Goal: Task Accomplishment & Management: Complete application form

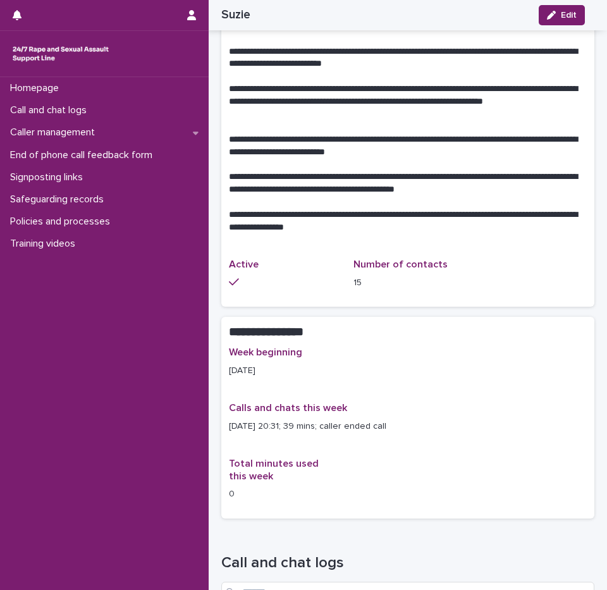
scroll to position [569, 0]
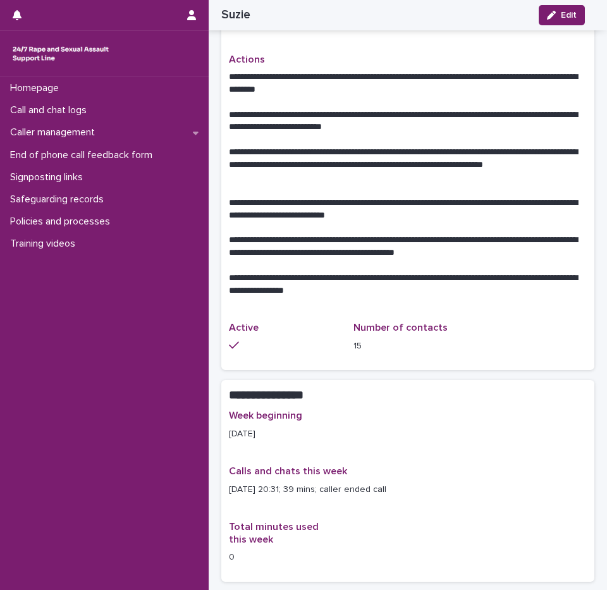
click at [345, 146] on p "**********" at bounding box center [403, 165] width 348 height 38
click at [348, 146] on p "**********" at bounding box center [403, 165] width 348 height 38
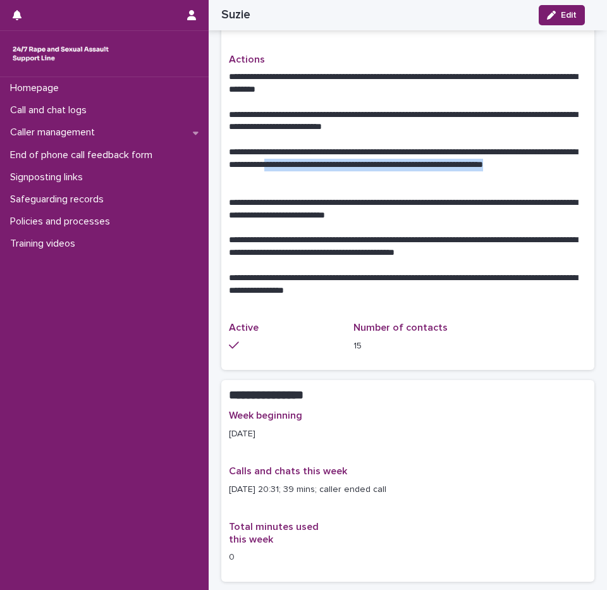
drag, startPoint x: 348, startPoint y: 145, endPoint x: 361, endPoint y: 165, distance: 24.2
click at [361, 165] on p "**********" at bounding box center [403, 165] width 348 height 38
drag, startPoint x: 361, startPoint y: 165, endPoint x: 339, endPoint y: 169, distance: 22.5
click at [339, 169] on p "**********" at bounding box center [403, 165] width 348 height 38
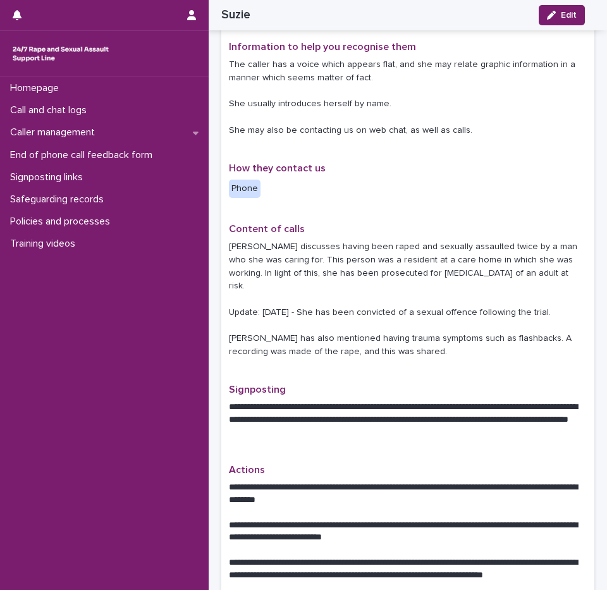
scroll to position [126, 0]
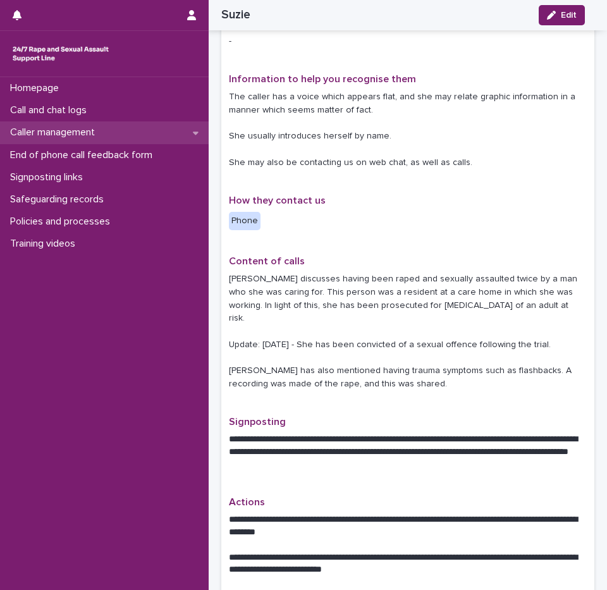
click at [22, 123] on div "Caller management" at bounding box center [104, 132] width 209 height 22
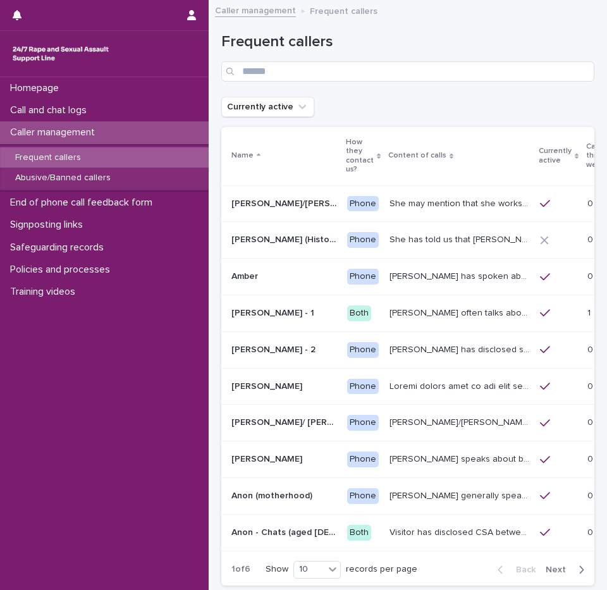
click at [67, 155] on p "Frequent callers" at bounding box center [48, 157] width 86 height 11
click at [586, 162] on p "Calls this week" at bounding box center [596, 156] width 20 height 32
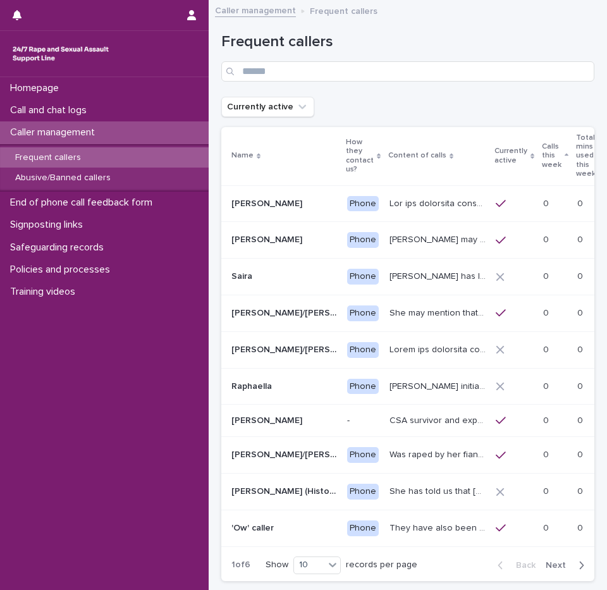
click at [561, 161] on p "Calls this week" at bounding box center [552, 156] width 20 height 32
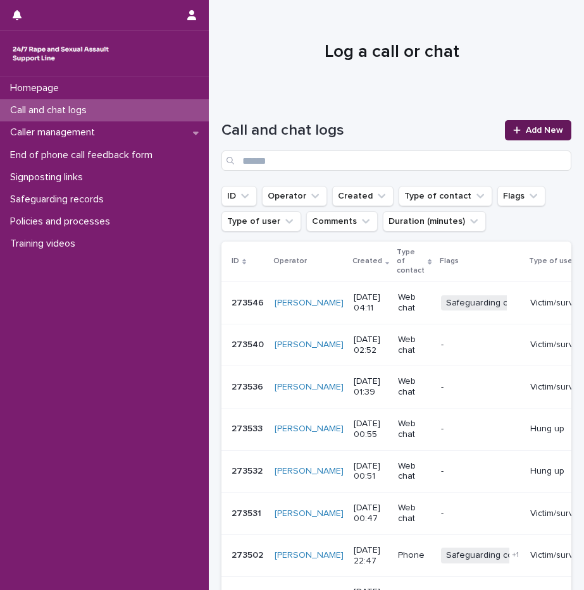
click at [525, 131] on span "Add New" at bounding box center [543, 130] width 37 height 9
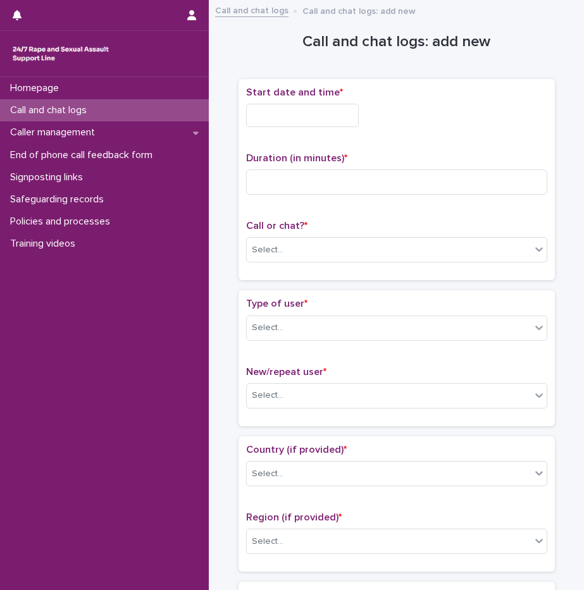
click at [264, 119] on input "text" at bounding box center [302, 115] width 113 height 23
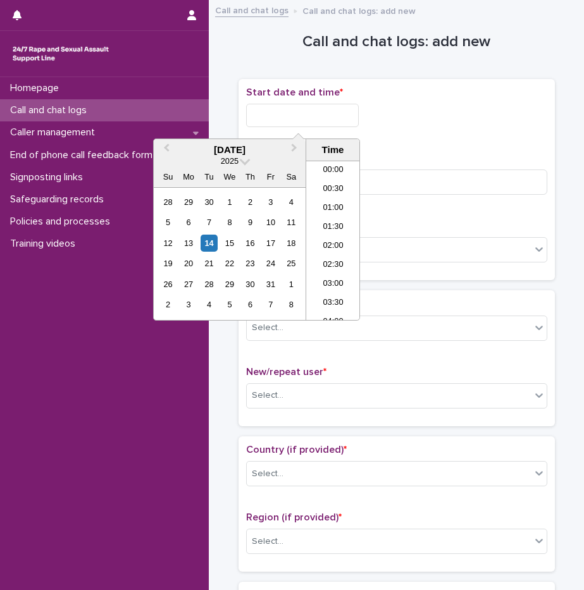
scroll to position [689, 0]
click at [301, 116] on input "text" at bounding box center [302, 115] width 113 height 23
click at [334, 240] on li "20:00" at bounding box center [333, 240] width 54 height 19
type input "**********"
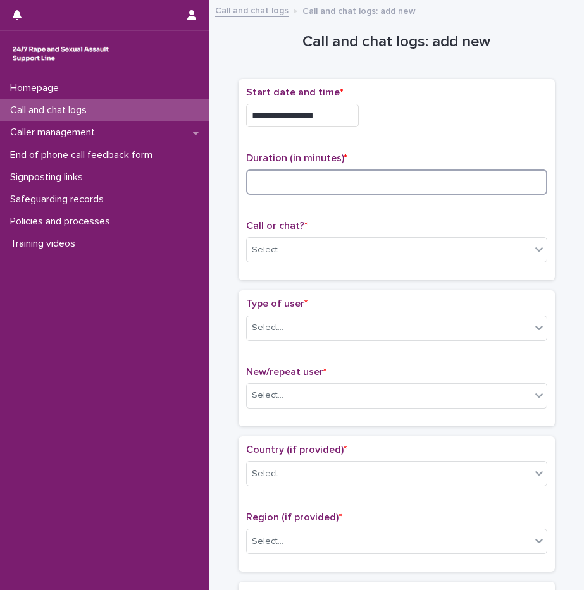
click at [375, 176] on input at bounding box center [396, 181] width 301 height 25
type input "**"
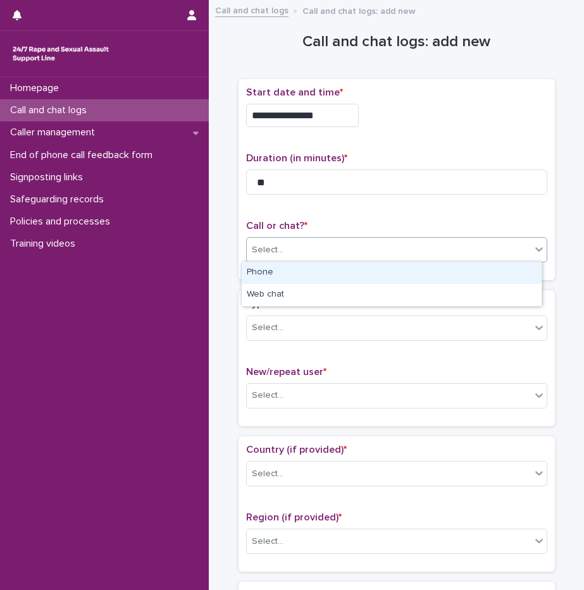
click at [287, 241] on div "Select..." at bounding box center [389, 250] width 284 height 21
click at [279, 274] on div "Phone" at bounding box center [392, 273] width 300 height 22
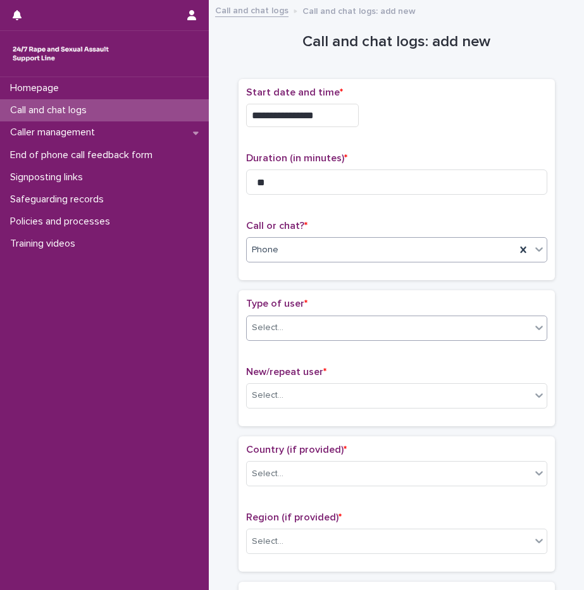
click at [275, 331] on div "Select..." at bounding box center [268, 327] width 32 height 13
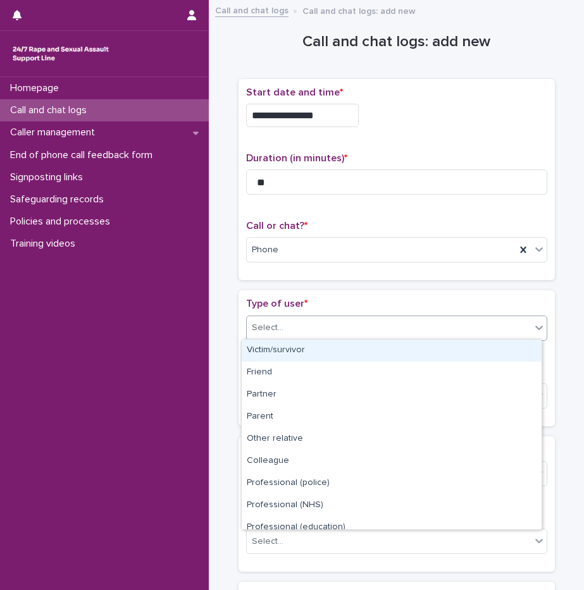
click at [286, 353] on div "Victim/survivor" at bounding box center [392, 351] width 300 height 22
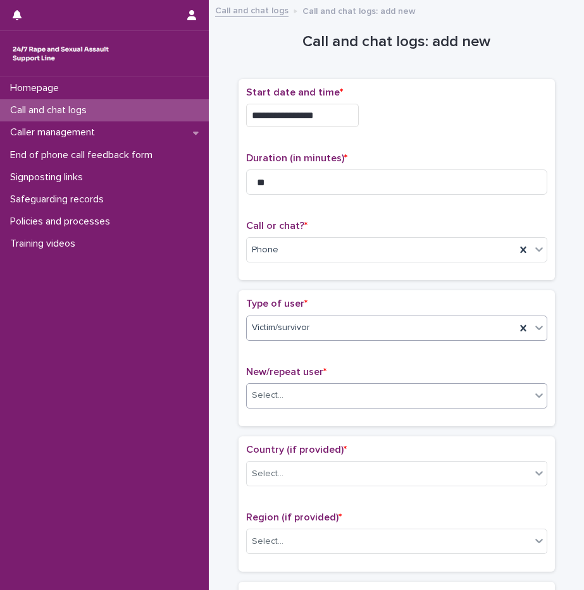
click at [305, 389] on div "Select..." at bounding box center [389, 395] width 284 height 21
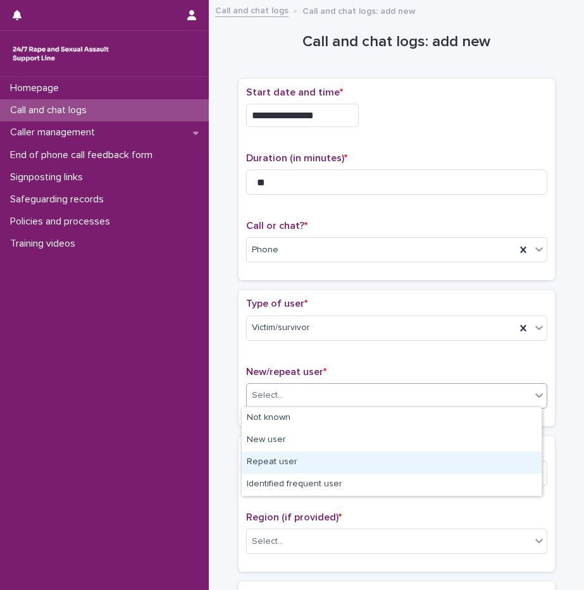
click at [293, 460] on div "Repeat user" at bounding box center [392, 462] width 300 height 22
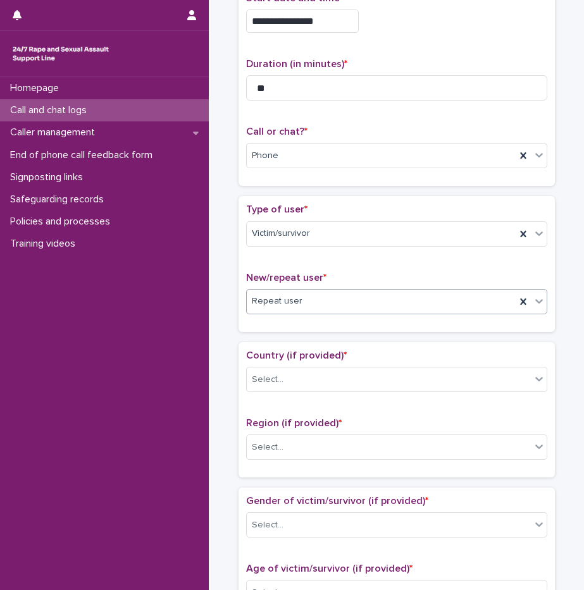
scroll to position [316, 0]
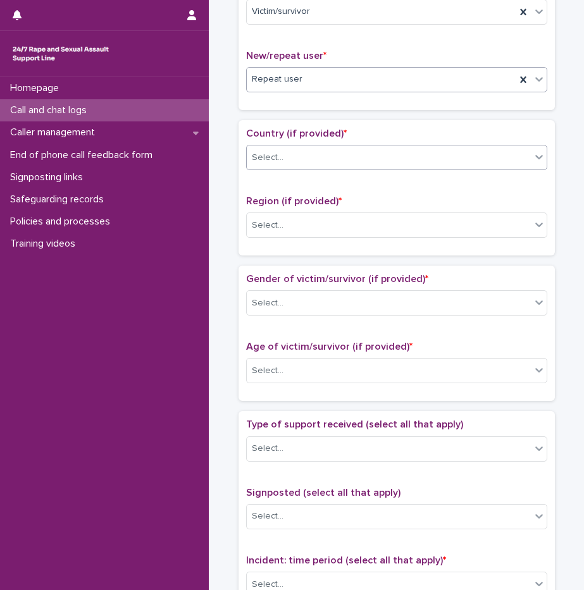
click at [296, 162] on div "Select..." at bounding box center [389, 157] width 284 height 21
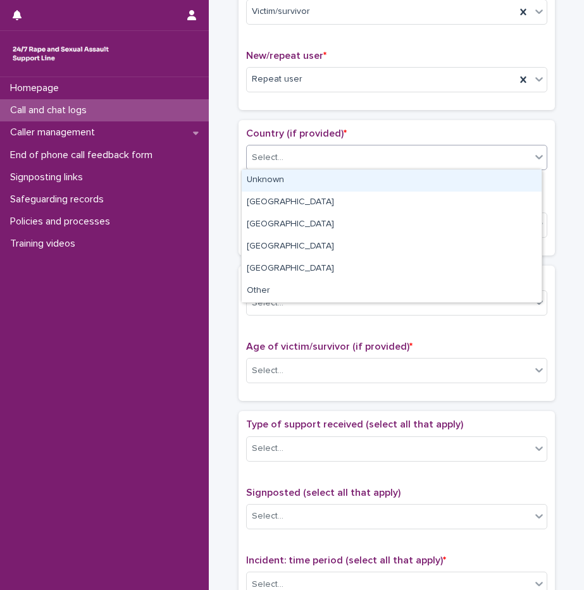
click at [290, 182] on div "Unknown" at bounding box center [392, 180] width 300 height 22
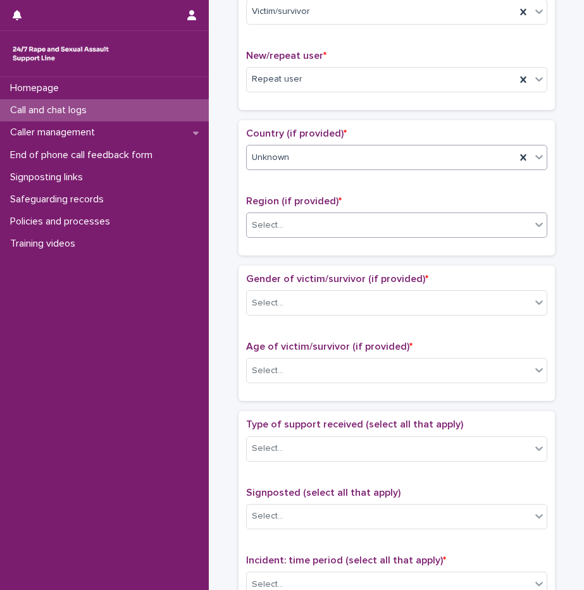
click at [283, 231] on div "Select..." at bounding box center [389, 225] width 284 height 21
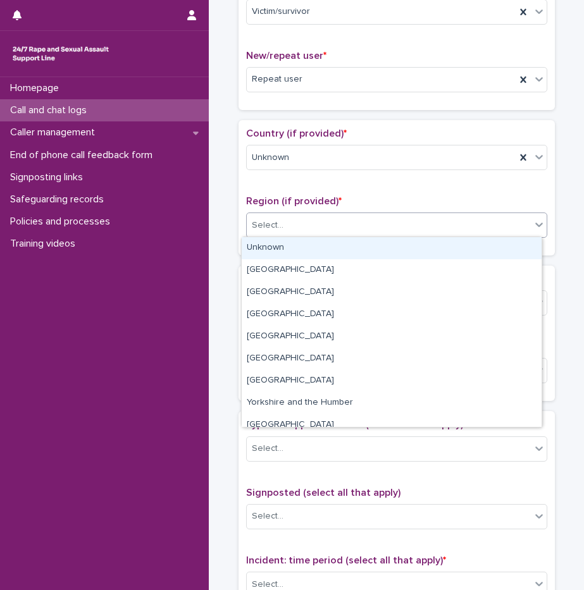
click at [285, 248] on div "Unknown" at bounding box center [392, 248] width 300 height 22
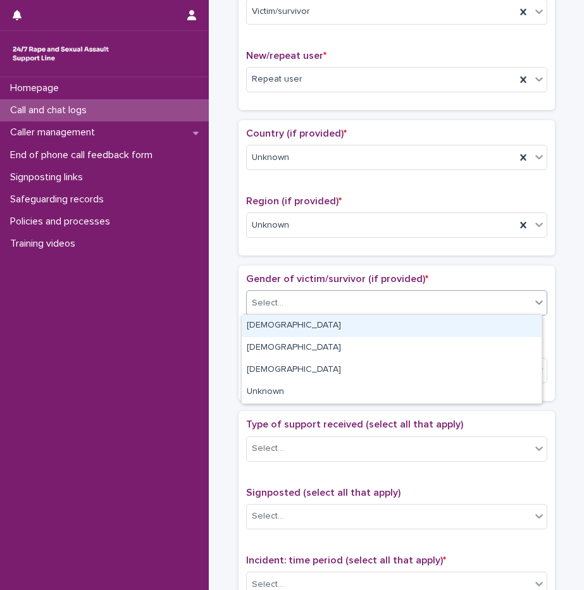
click at [287, 309] on div "Select..." at bounding box center [389, 303] width 284 height 21
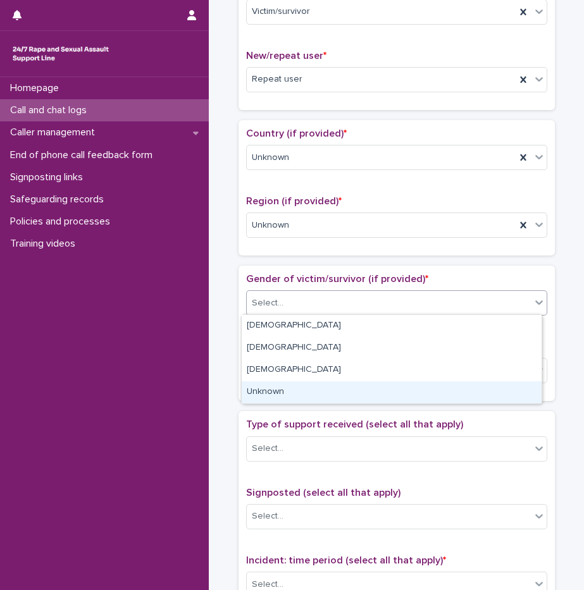
click at [285, 386] on div "Unknown" at bounding box center [392, 392] width 300 height 22
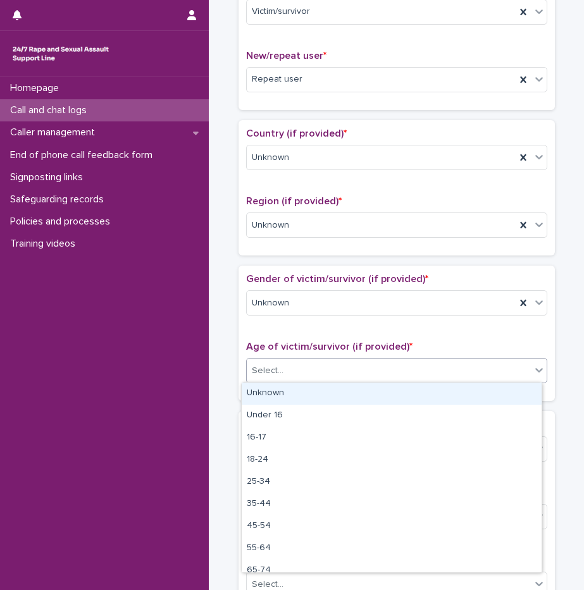
click at [286, 371] on div "Select..." at bounding box center [389, 370] width 284 height 21
click at [294, 391] on div "Unknown" at bounding box center [392, 394] width 300 height 22
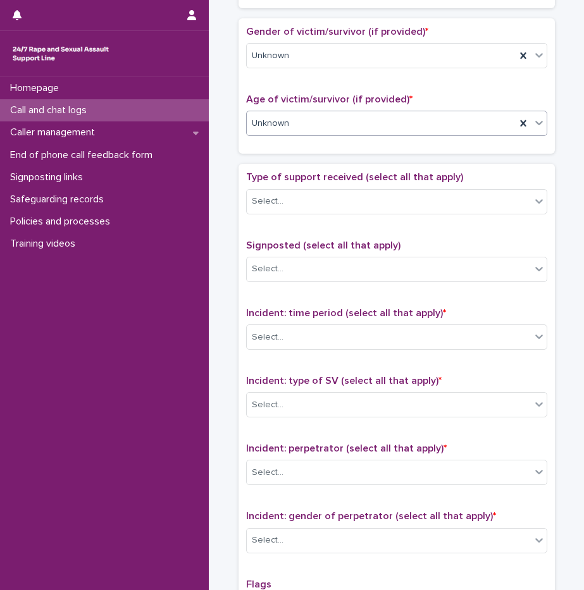
scroll to position [632, 0]
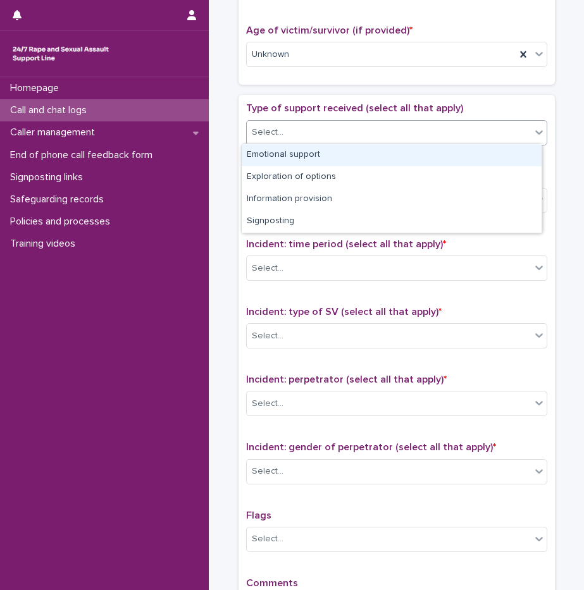
click at [266, 131] on div "Select..." at bounding box center [268, 132] width 32 height 13
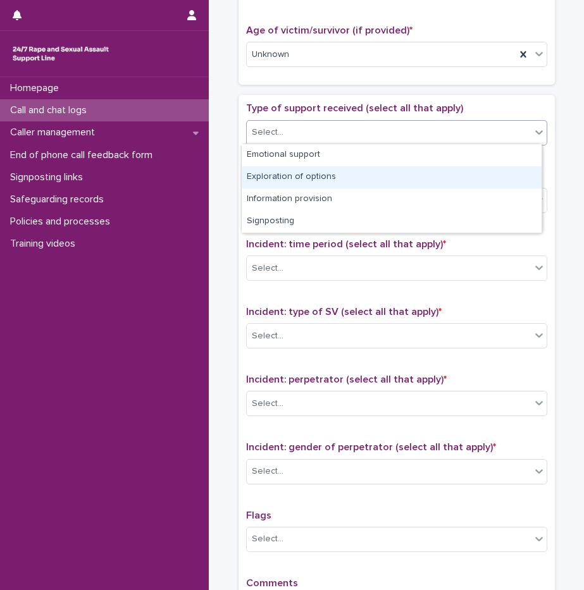
drag, startPoint x: 291, startPoint y: 177, endPoint x: 298, endPoint y: 172, distance: 8.6
click at [291, 177] on div "Exploration of options" at bounding box center [392, 177] width 300 height 22
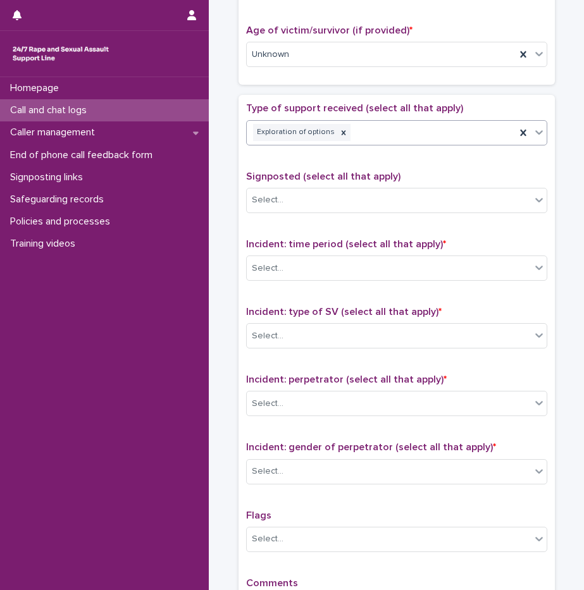
click at [395, 137] on div "Exploration of options" at bounding box center [381, 132] width 269 height 22
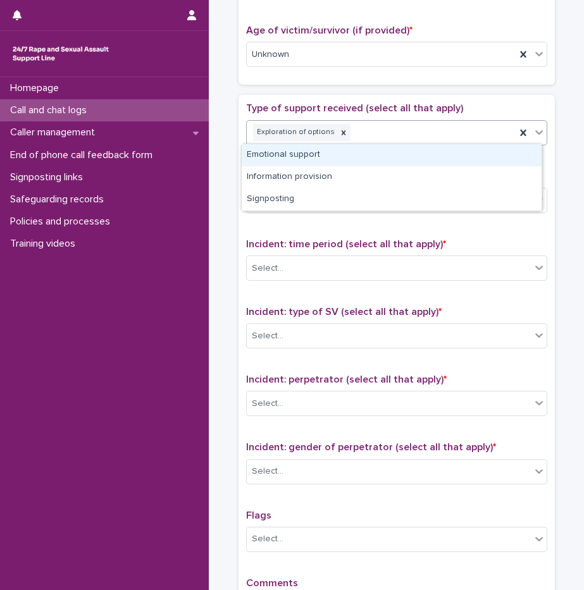
click at [383, 157] on div "Emotional support" at bounding box center [392, 155] width 300 height 22
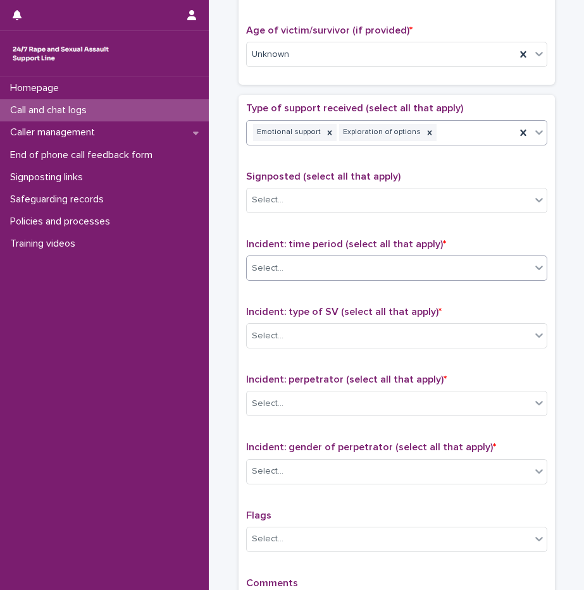
click at [344, 258] on div "Select..." at bounding box center [389, 268] width 284 height 21
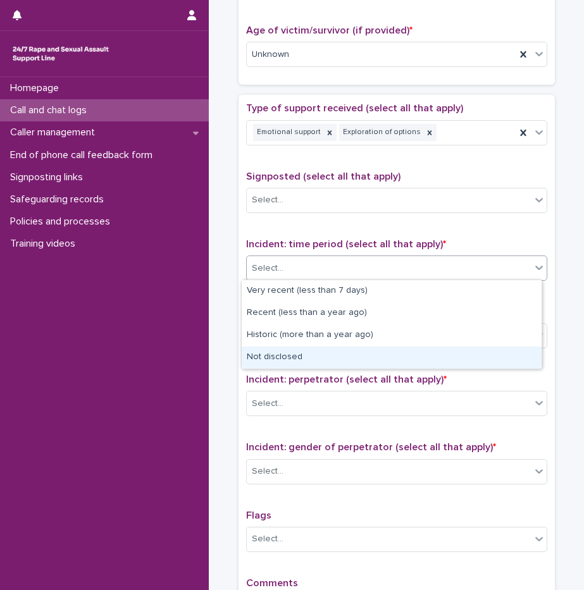
click at [298, 359] on div "Not disclosed" at bounding box center [392, 357] width 300 height 22
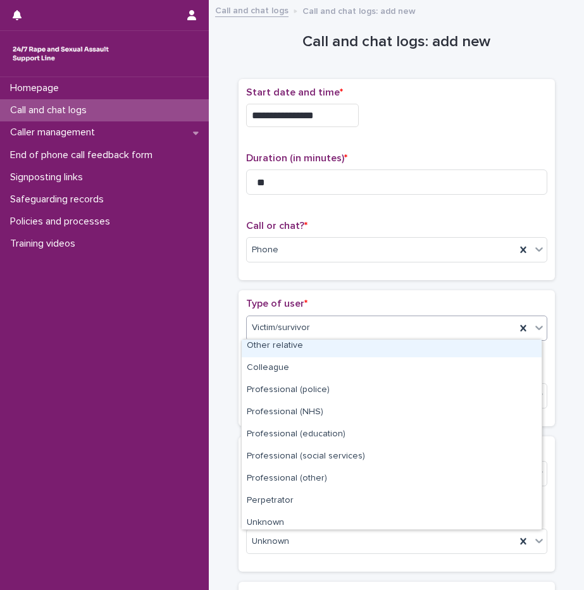
scroll to position [142, 0]
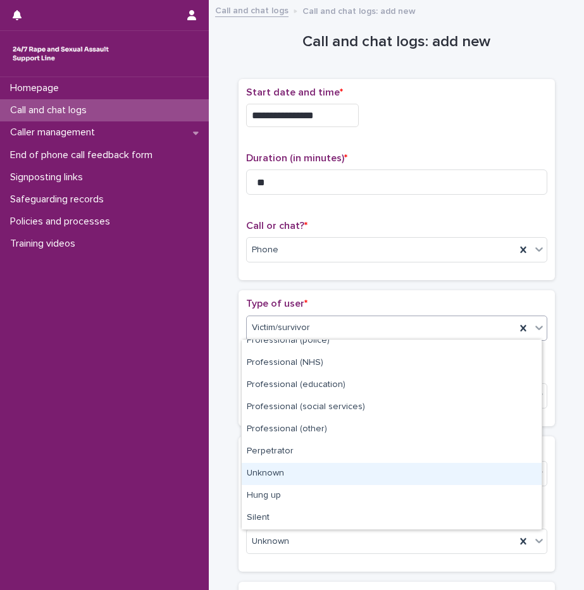
click at [282, 476] on div "Unknown" at bounding box center [392, 474] width 300 height 22
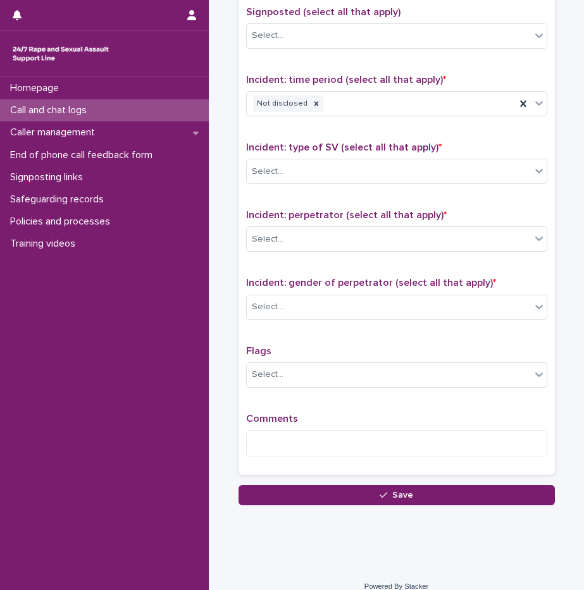
scroll to position [809, 0]
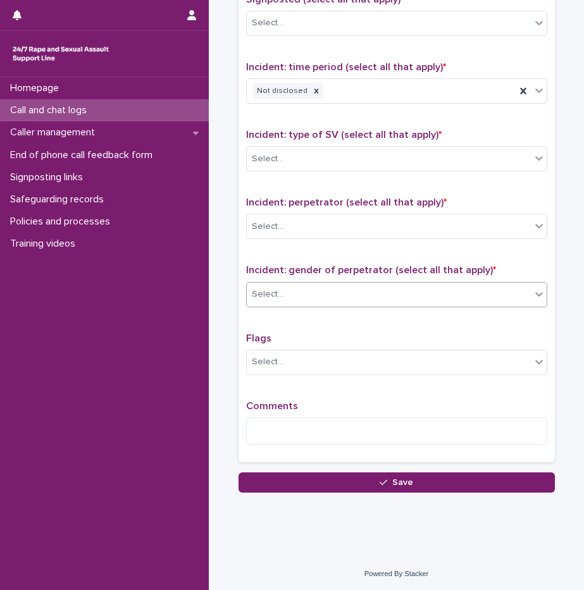
click at [302, 287] on div "Select..." at bounding box center [389, 294] width 284 height 21
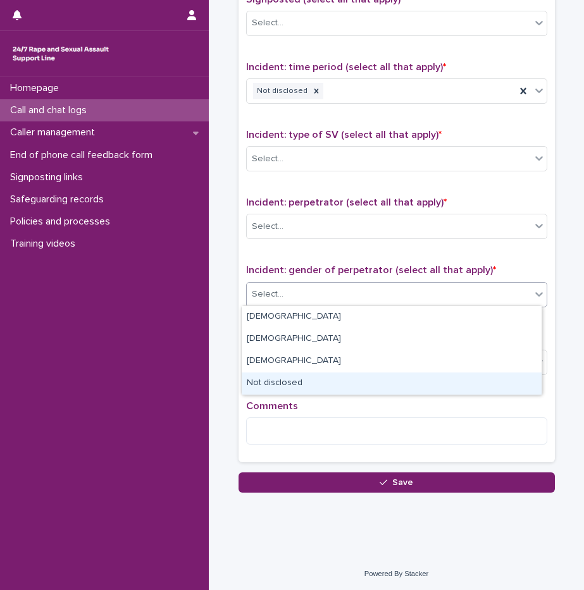
click at [280, 386] on div "Not disclosed" at bounding box center [392, 383] width 300 height 22
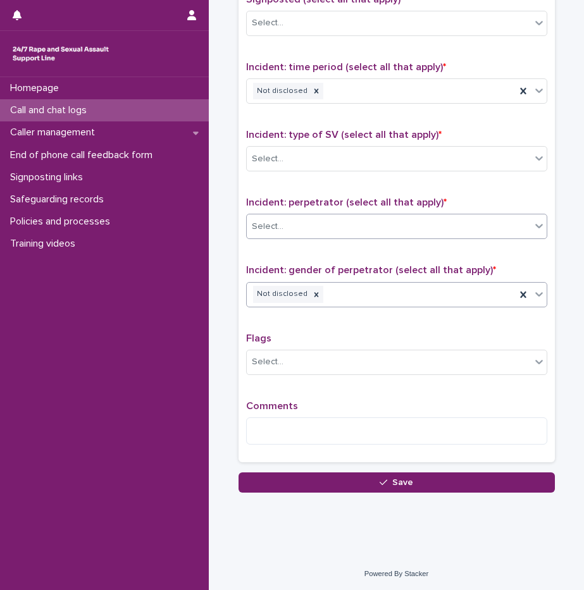
click at [293, 228] on div "Select..." at bounding box center [389, 226] width 284 height 21
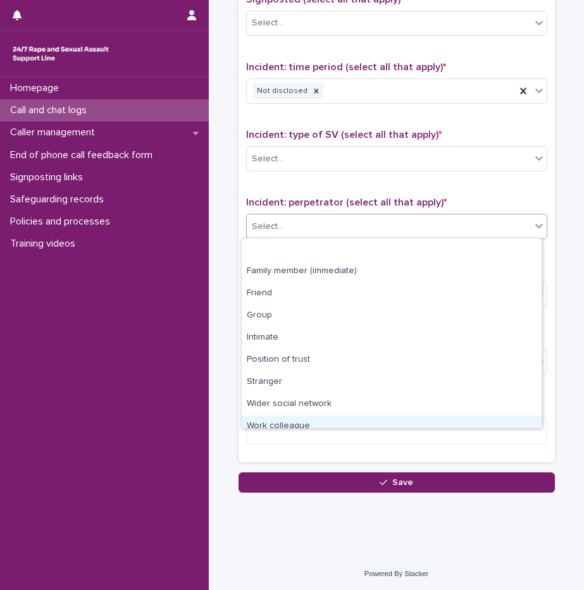
scroll to position [54, 0]
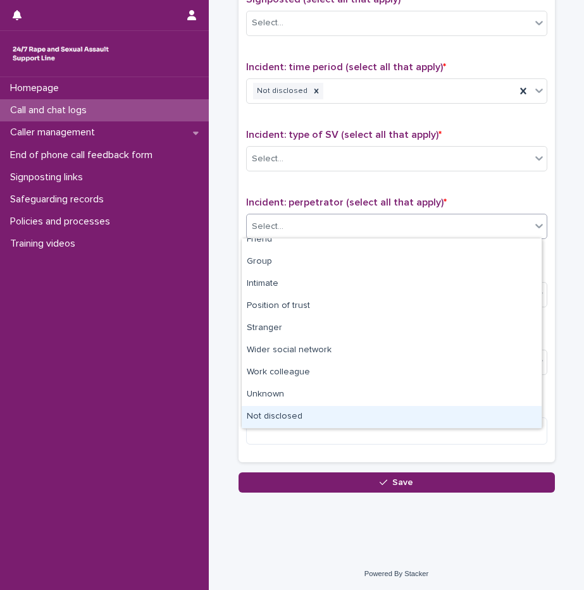
click at [284, 414] on div "Not disclosed" at bounding box center [392, 417] width 300 height 22
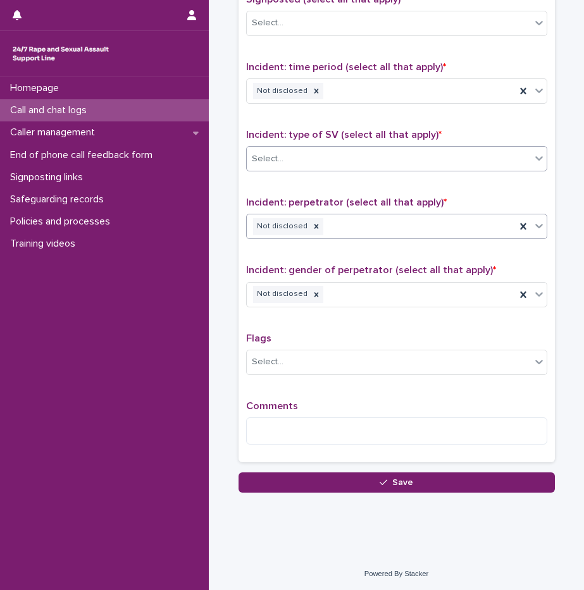
click at [285, 146] on div "Select..." at bounding box center [396, 158] width 301 height 25
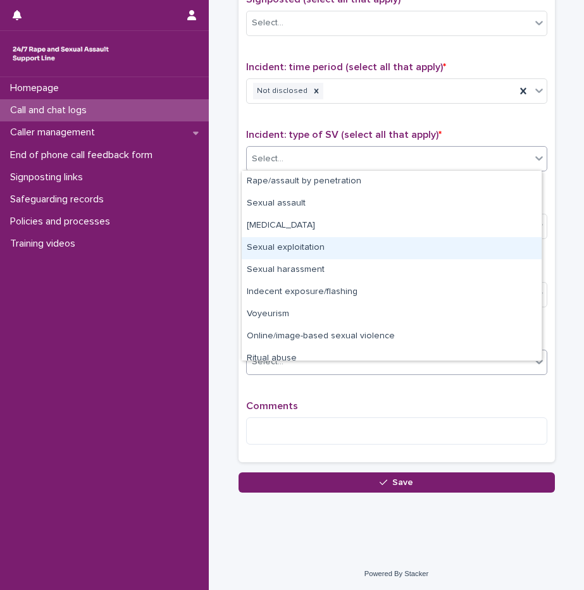
scroll to position [32, 0]
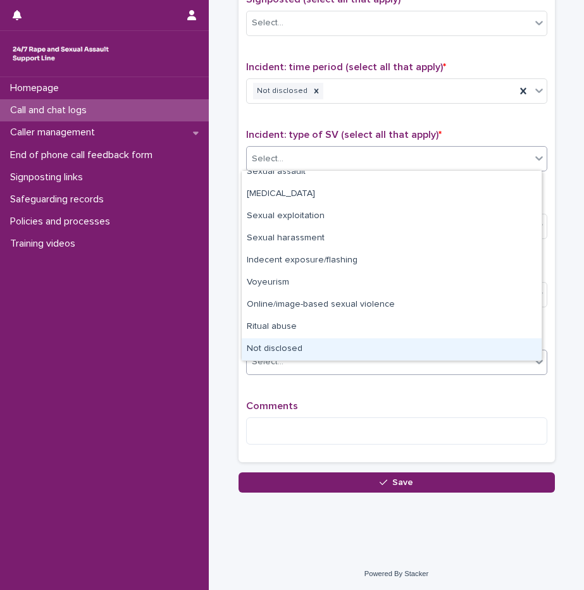
click at [298, 351] on div "Not disclosed" at bounding box center [392, 349] width 300 height 22
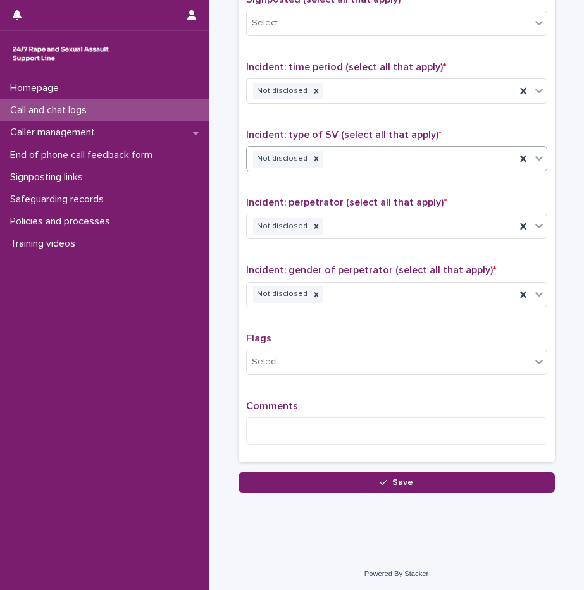
click at [273, 413] on div "Comments" at bounding box center [396, 427] width 301 height 54
click at [270, 422] on textarea at bounding box center [396, 430] width 301 height 27
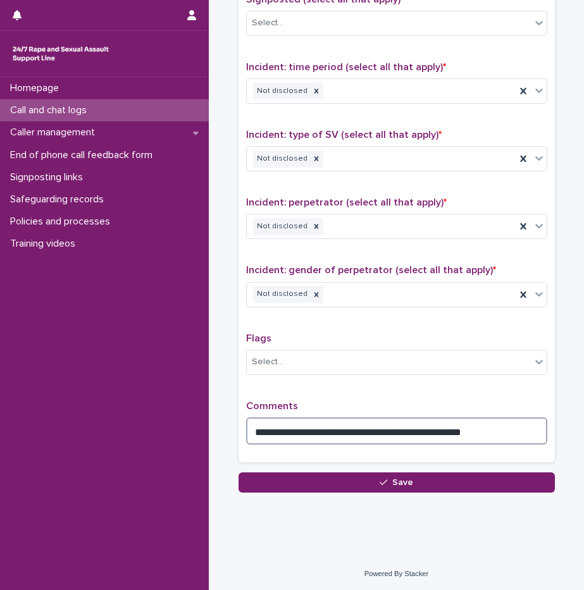
click at [295, 431] on textarea "**********" at bounding box center [396, 430] width 301 height 27
click at [470, 429] on textarea "**********" at bounding box center [396, 430] width 301 height 27
click at [318, 431] on textarea "**********" at bounding box center [396, 430] width 301 height 27
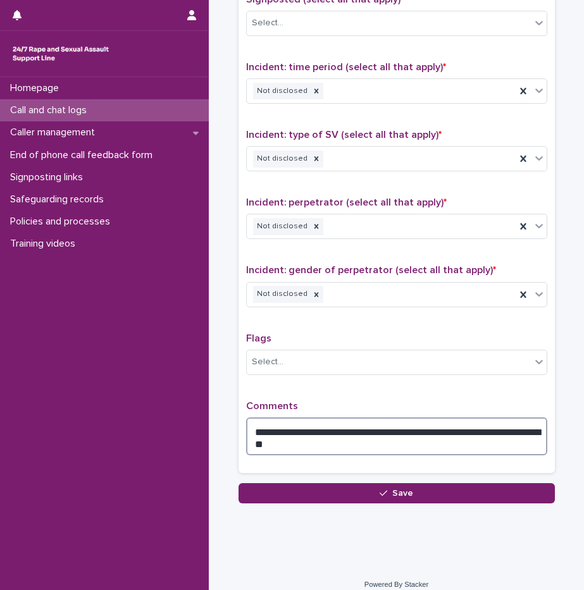
click at [312, 448] on textarea "**********" at bounding box center [396, 436] width 301 height 38
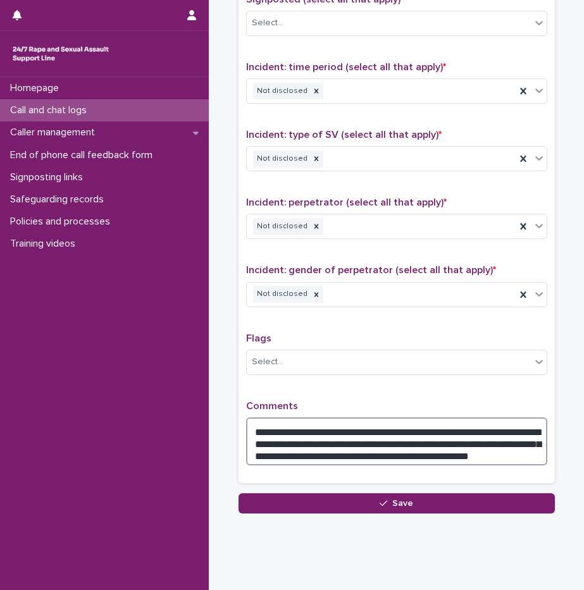
type textarea "**********"
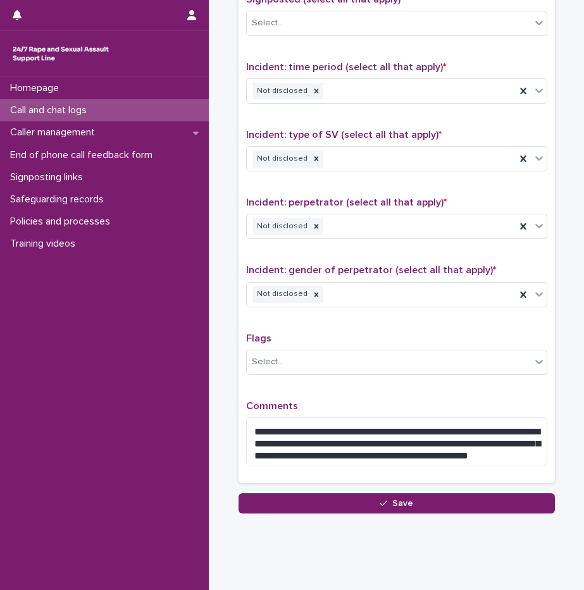
click at [371, 413] on div "**********" at bounding box center [396, 437] width 301 height 75
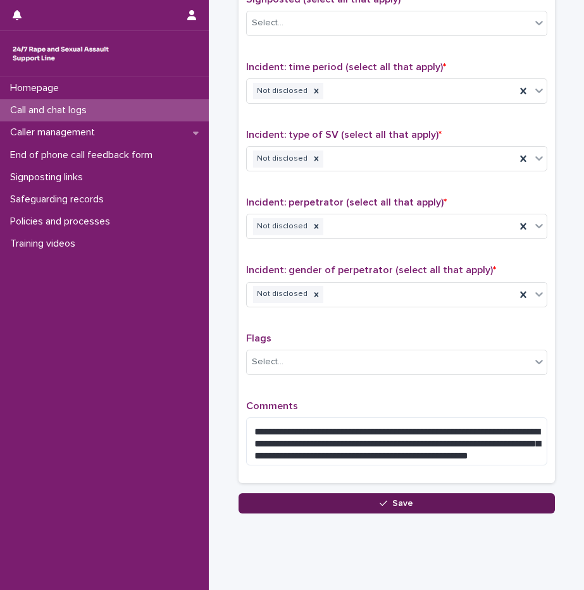
click at [358, 506] on button "Save" at bounding box center [396, 503] width 316 height 20
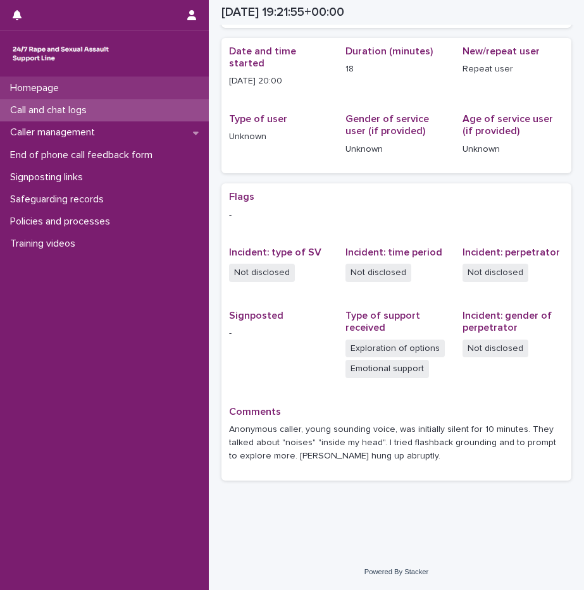
scroll to position [103, 0]
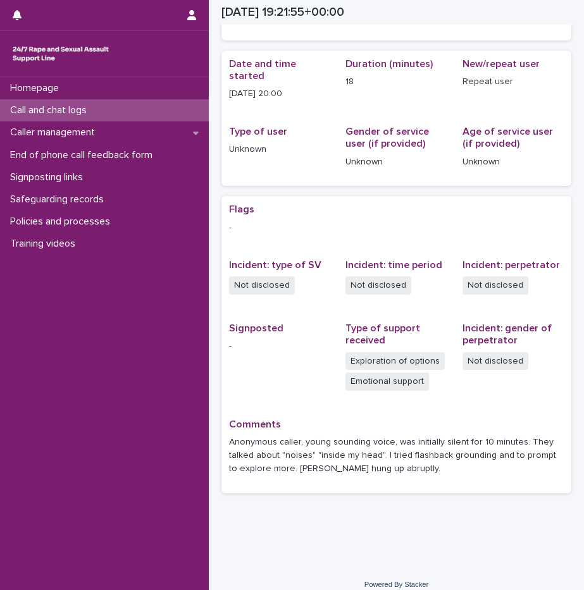
click at [54, 109] on p "Call and chat logs" at bounding box center [51, 110] width 92 height 12
